Goal: Information Seeking & Learning: Learn about a topic

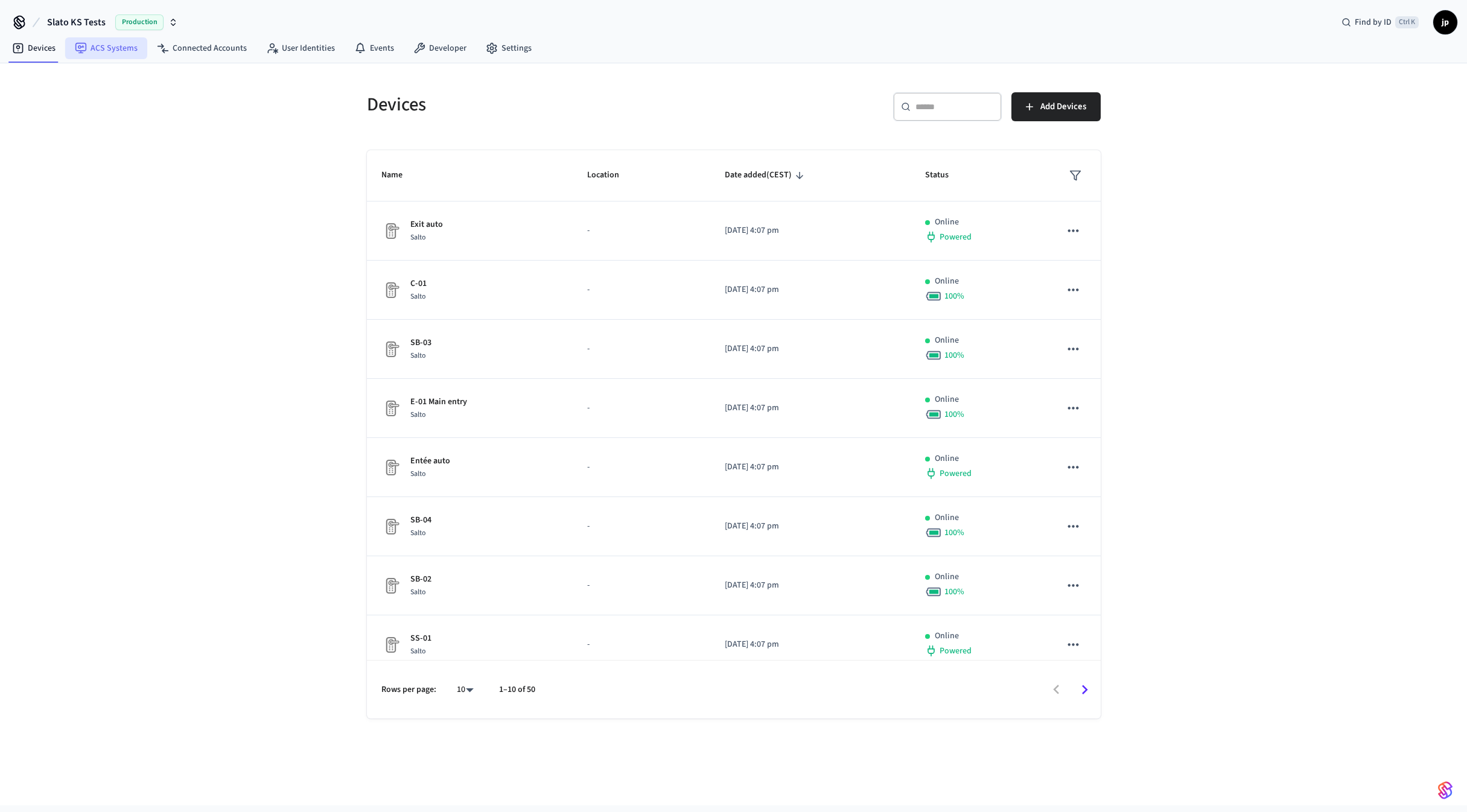
click at [107, 49] on link "ACS Systems" at bounding box center [106, 48] width 82 height 22
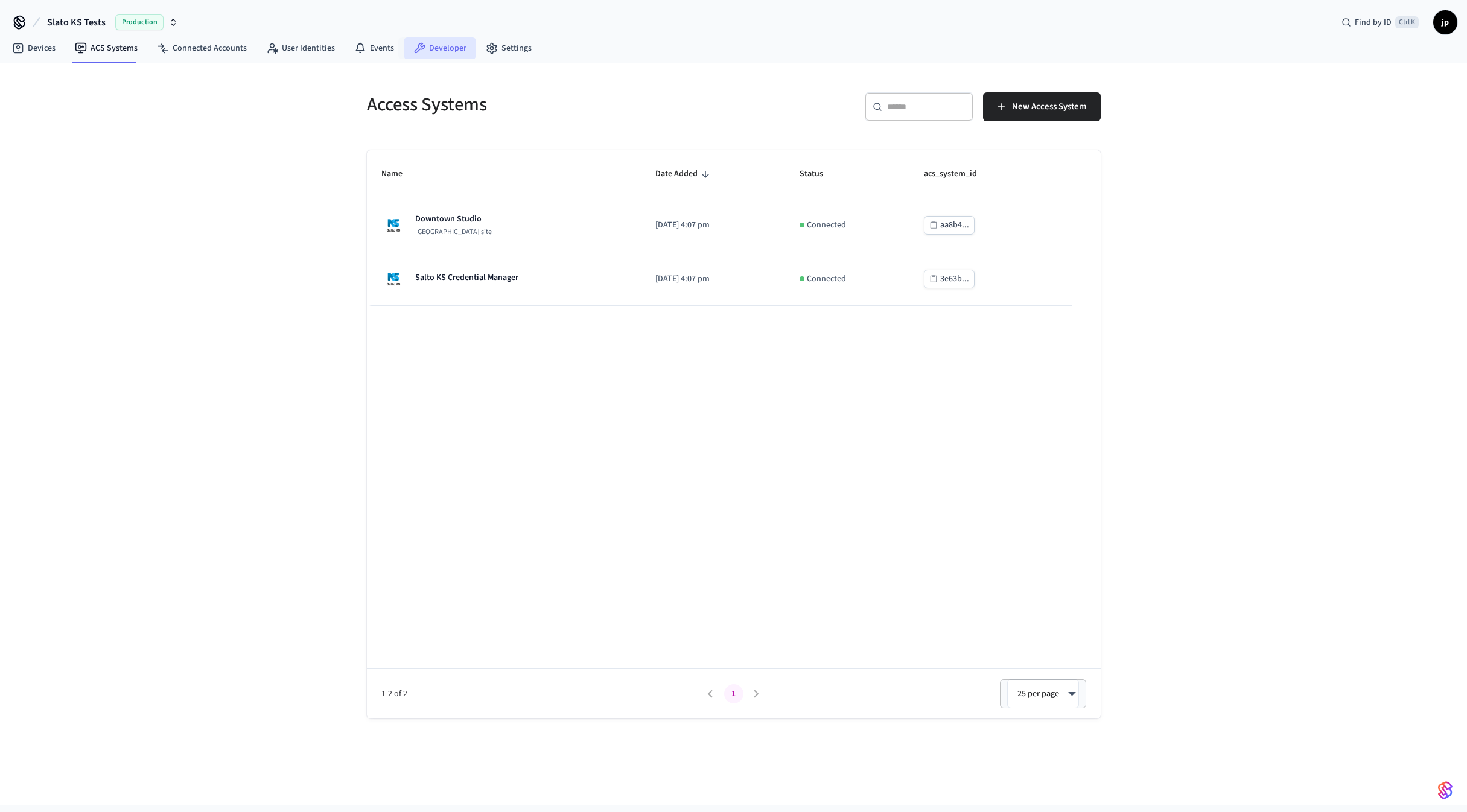
click at [429, 48] on link "Developer" at bounding box center [440, 48] width 72 height 22
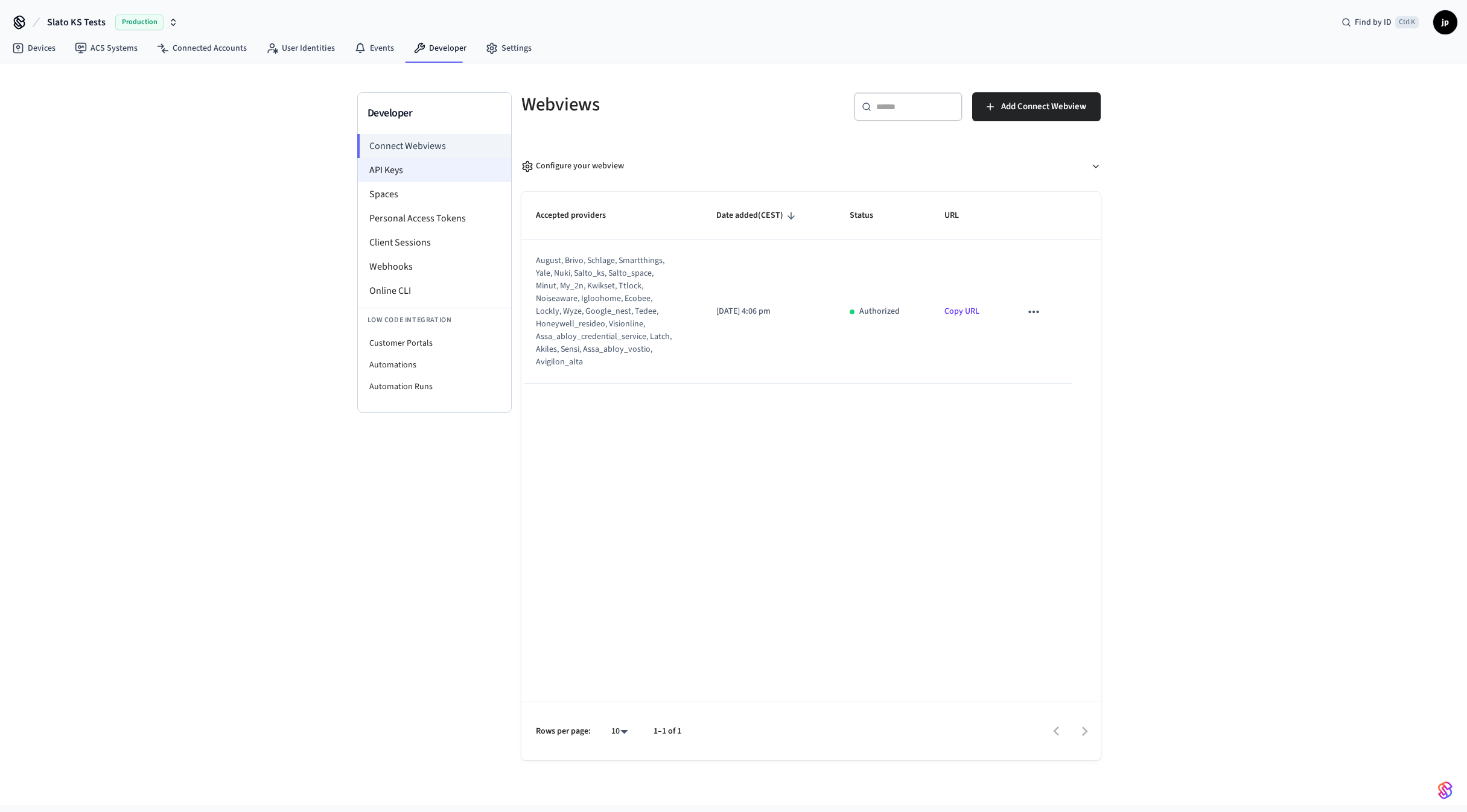
click at [400, 170] on li "API Keys" at bounding box center [435, 170] width 153 height 24
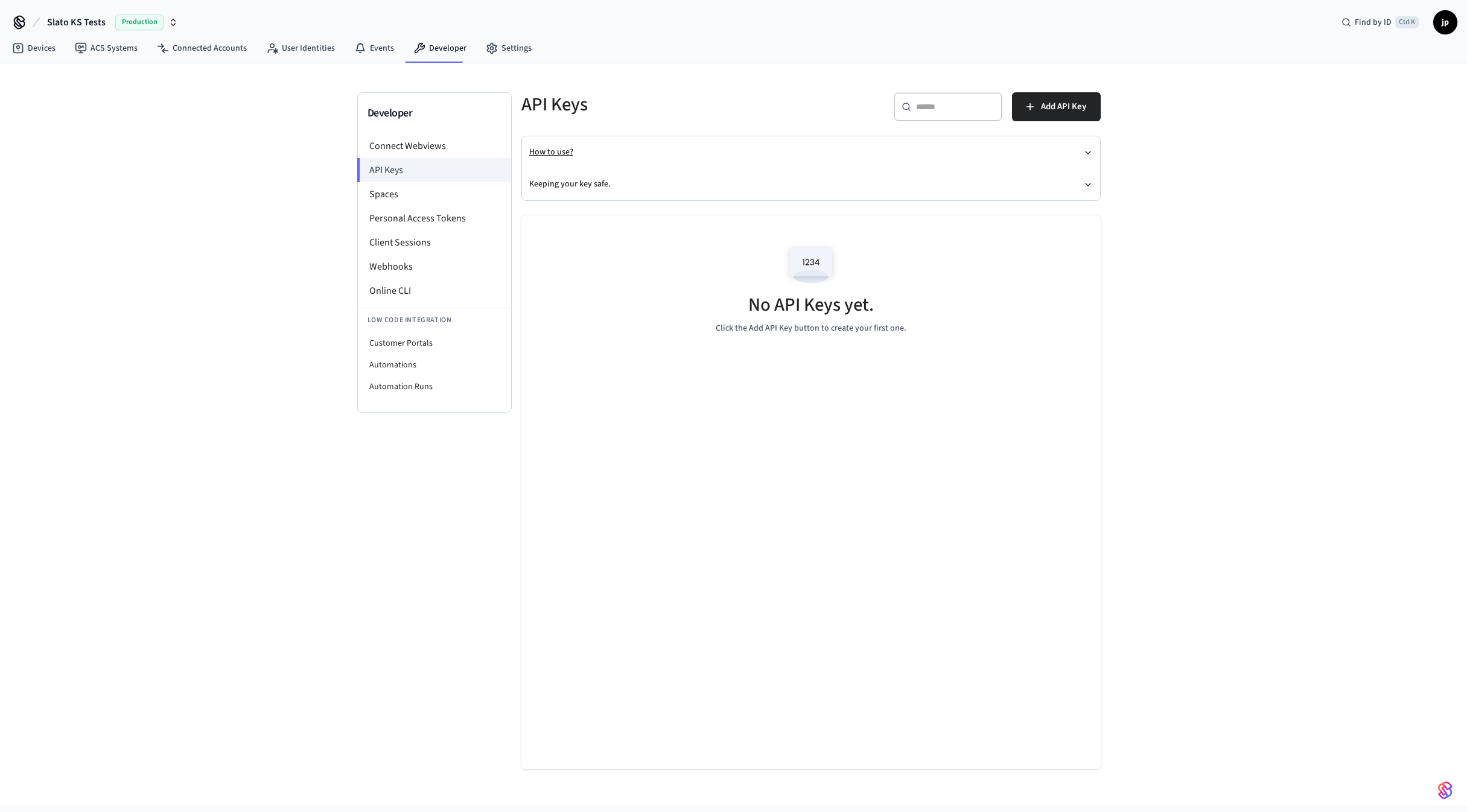
click at [555, 153] on button "How to use?" at bounding box center [811, 152] width 564 height 32
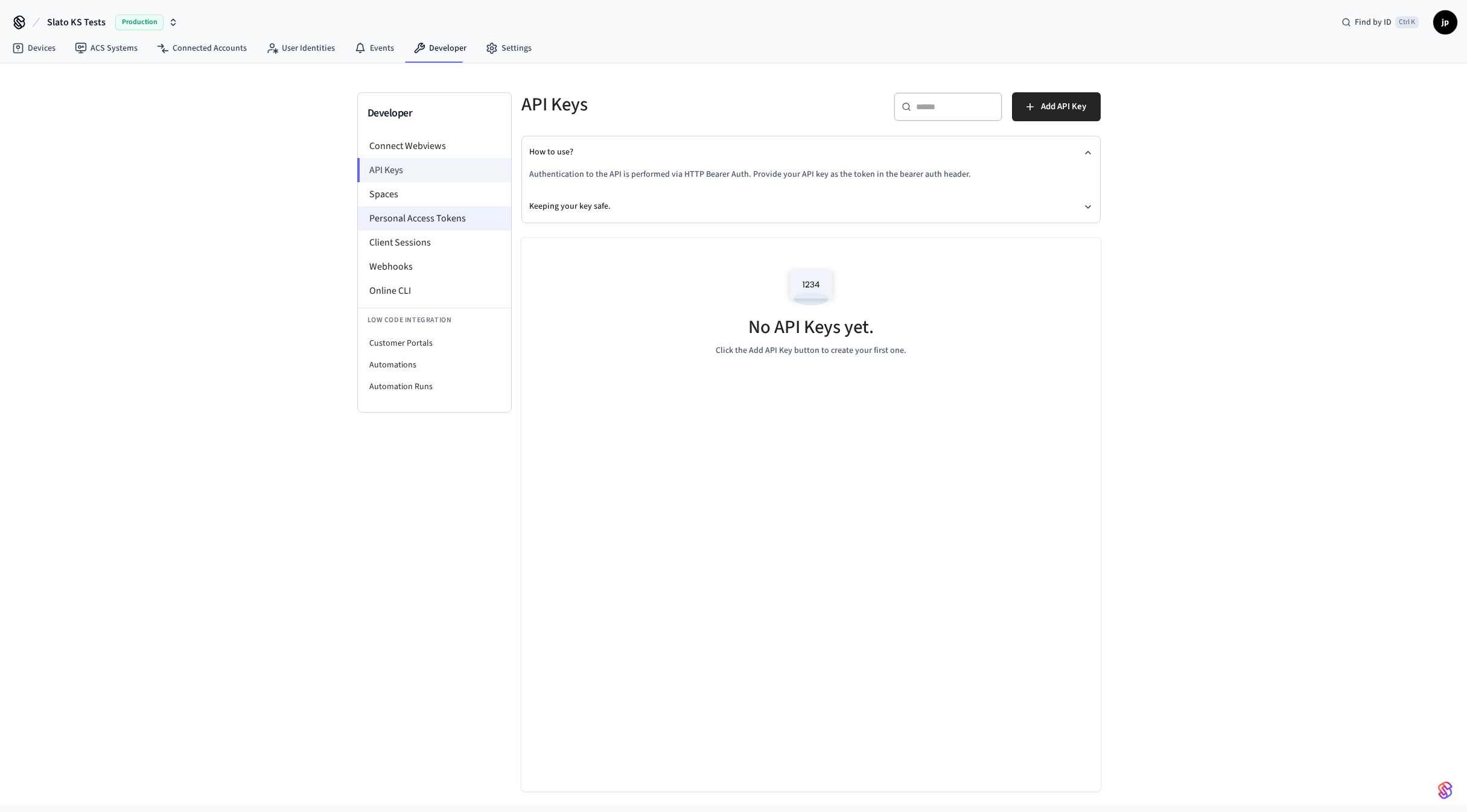
click at [439, 219] on li "Personal Access Tokens" at bounding box center [435, 218] width 153 height 24
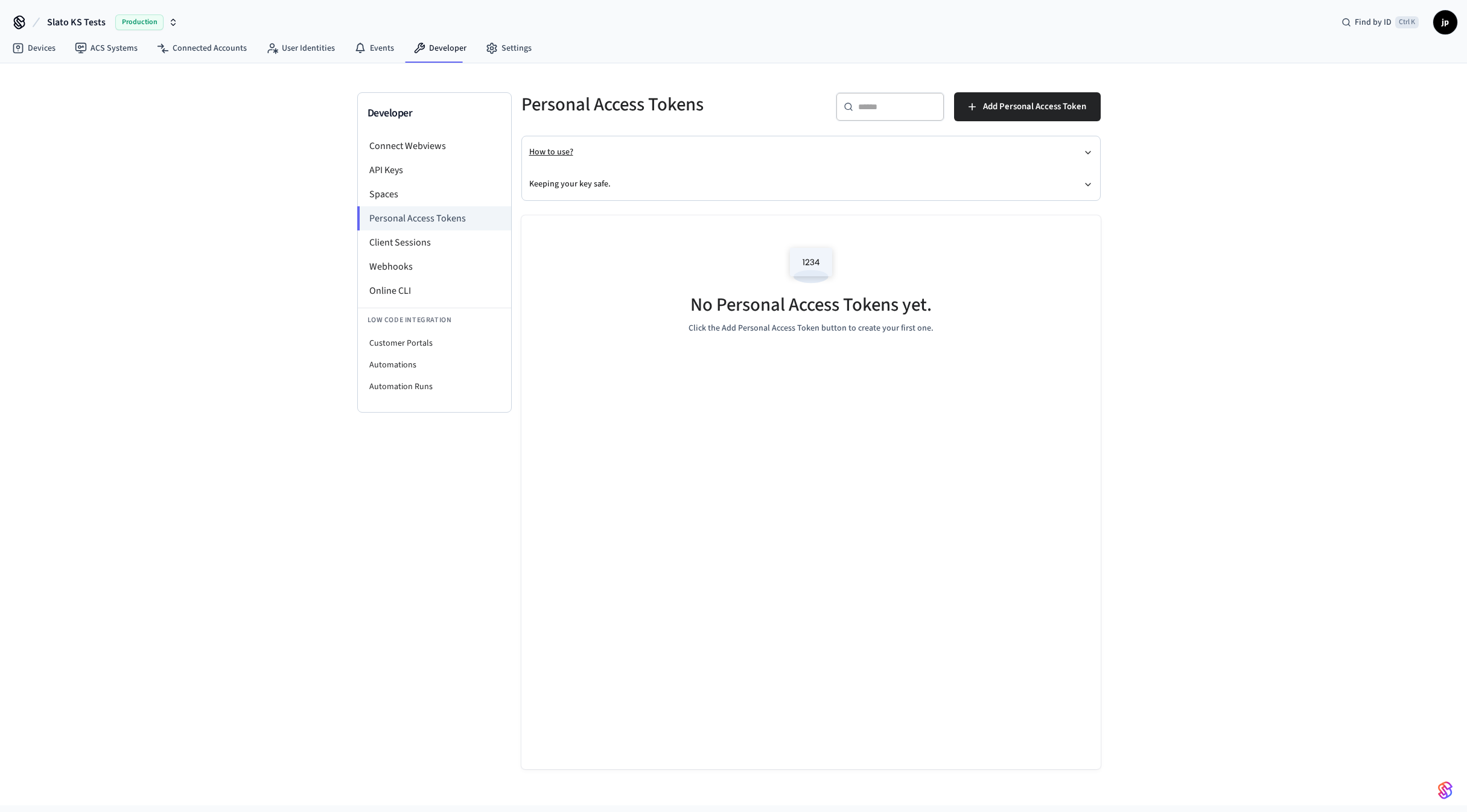
click at [556, 154] on button "How to use?" at bounding box center [811, 152] width 564 height 32
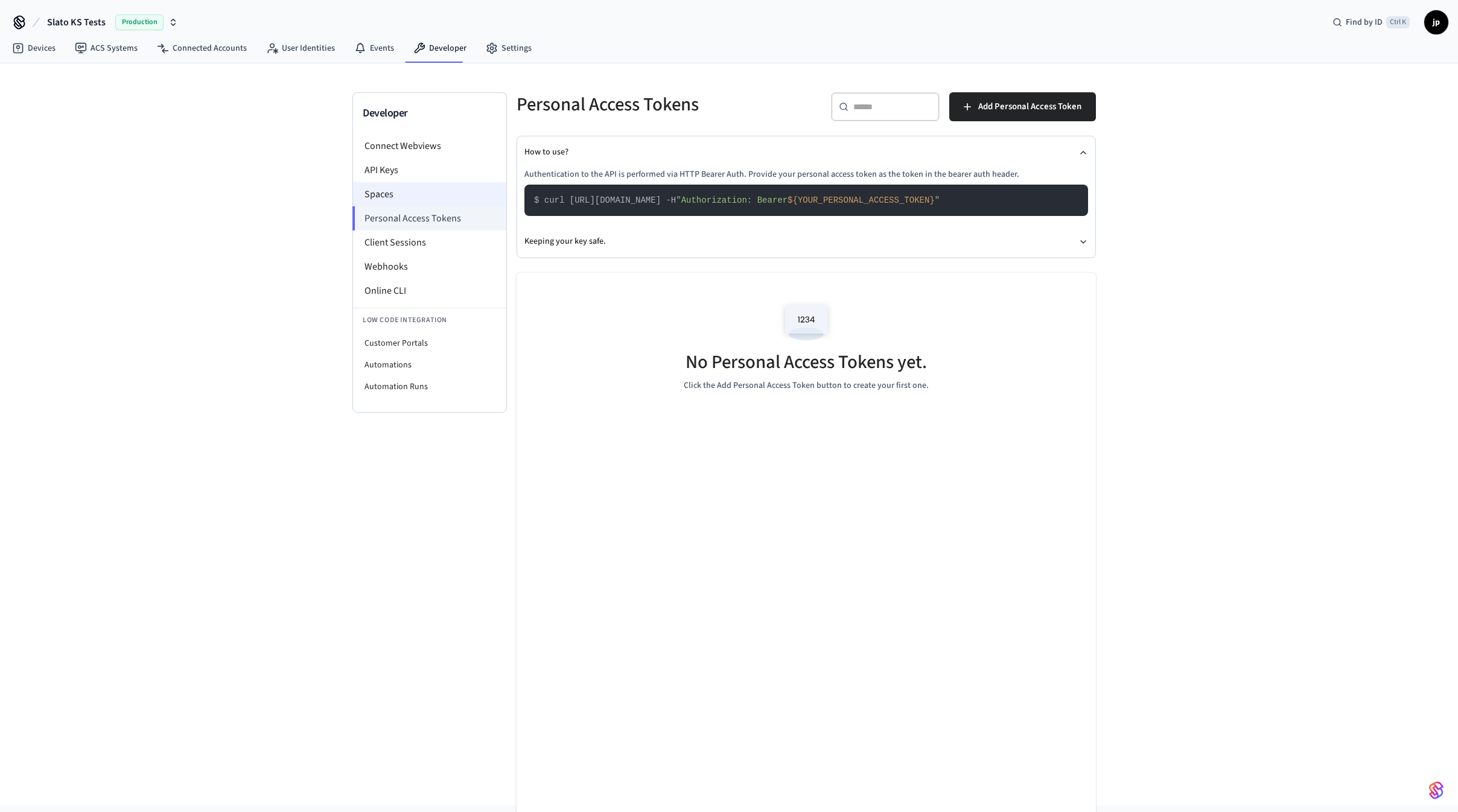
click at [407, 196] on li "Spaces" at bounding box center [429, 194] width 153 height 24
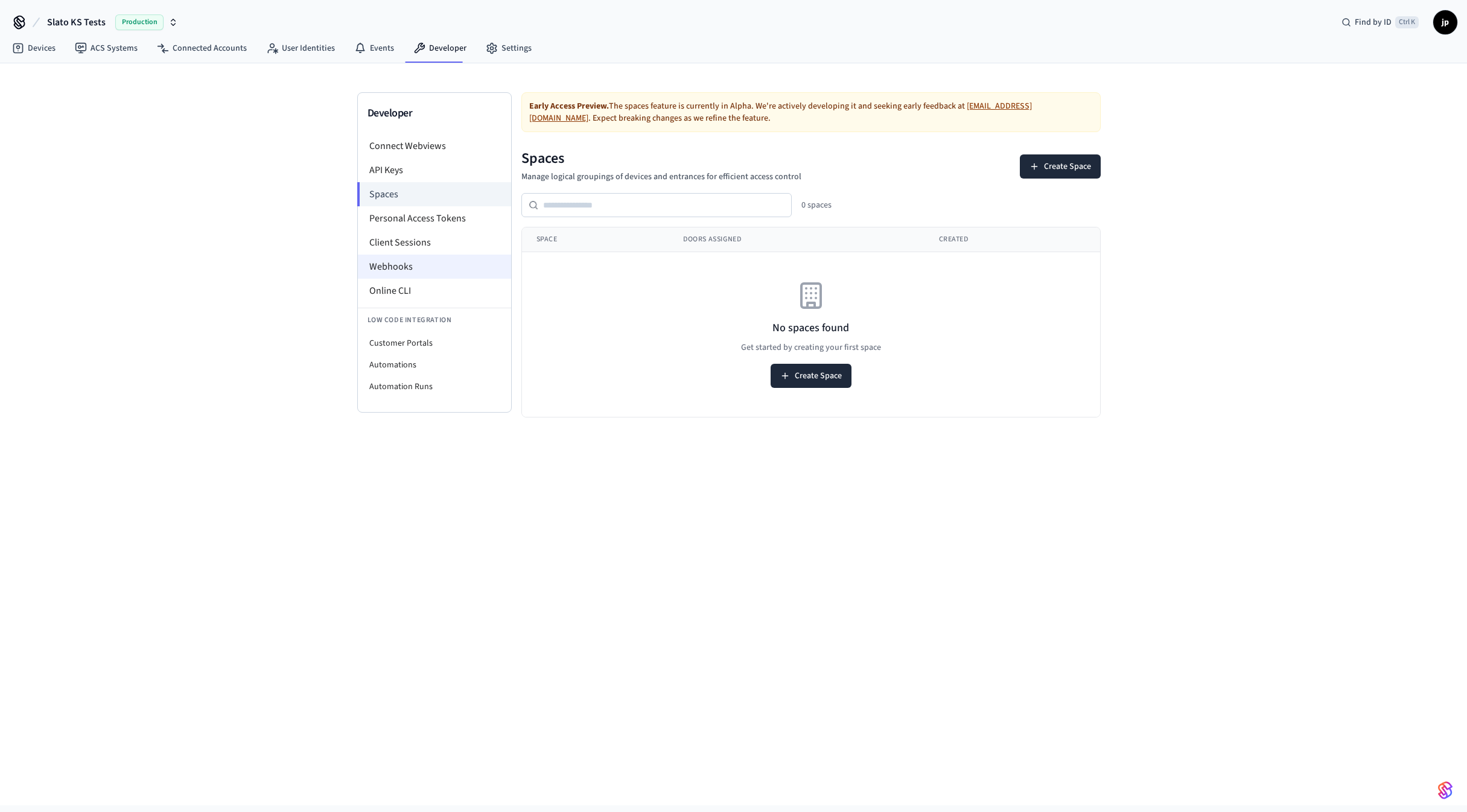
click at [400, 269] on li "Webhooks" at bounding box center [435, 266] width 153 height 24
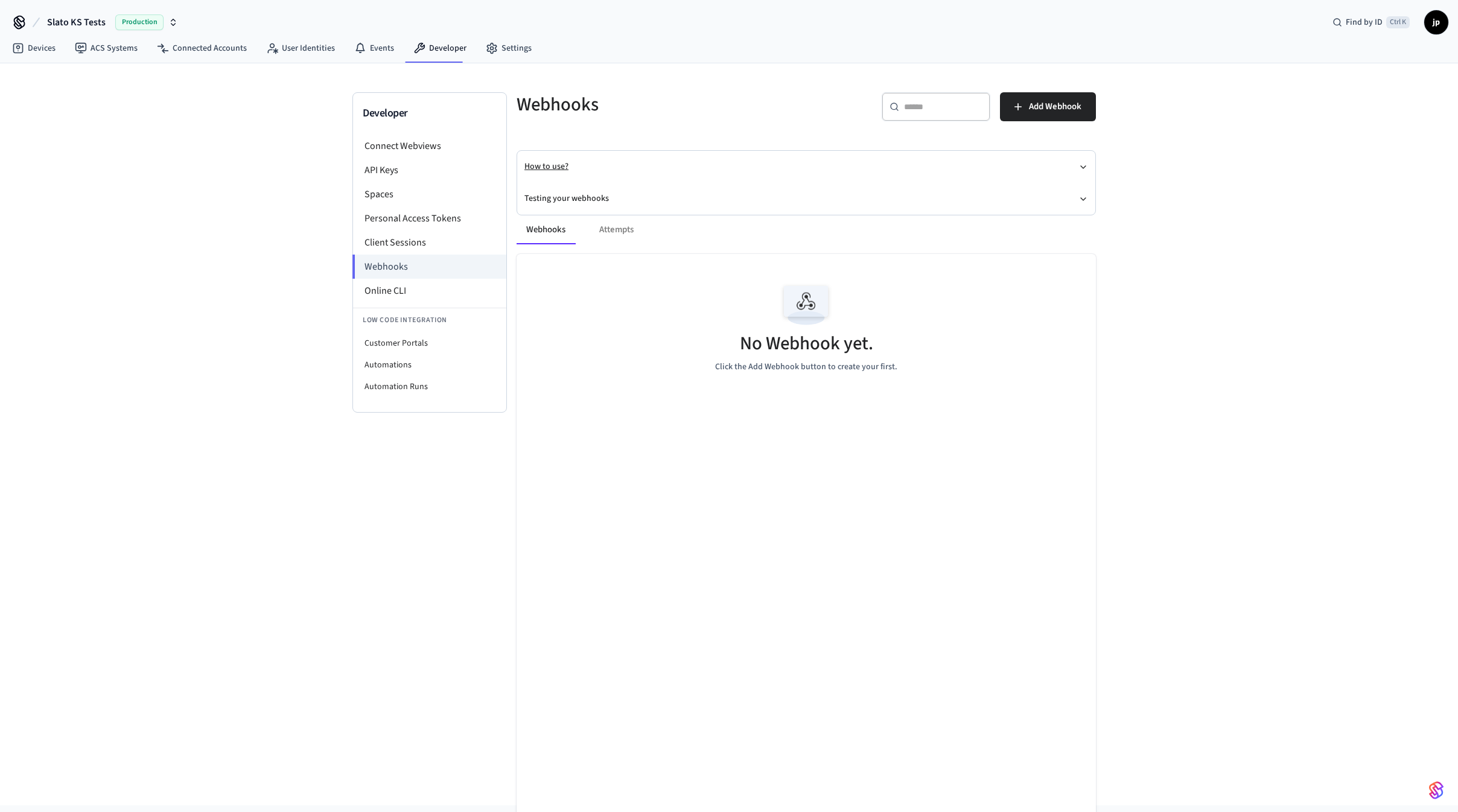
click at [558, 165] on button "How to use?" at bounding box center [806, 166] width 564 height 32
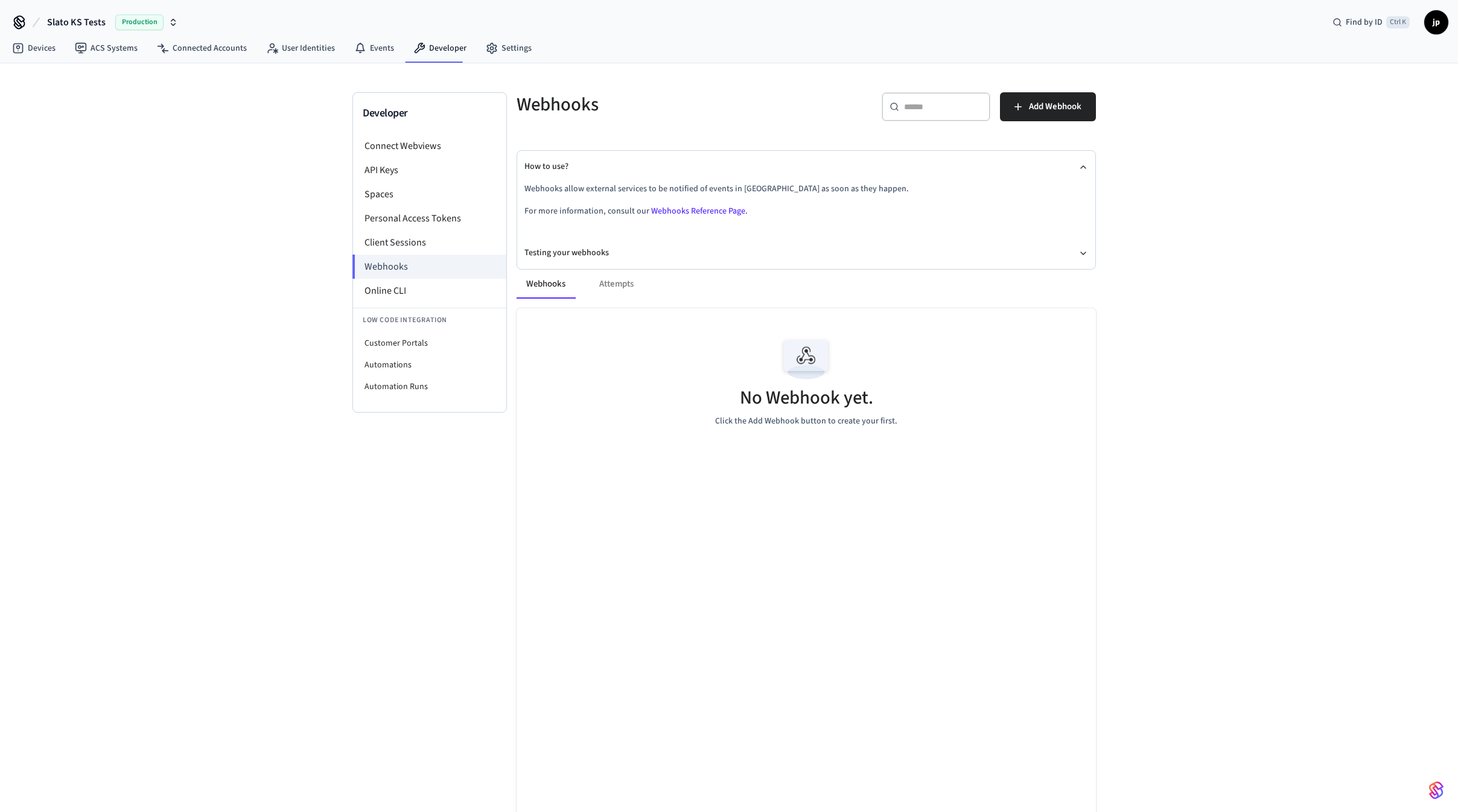
click at [685, 212] on link "Webhooks Reference Page" at bounding box center [698, 211] width 94 height 12
